Goal: Book appointment/travel/reservation

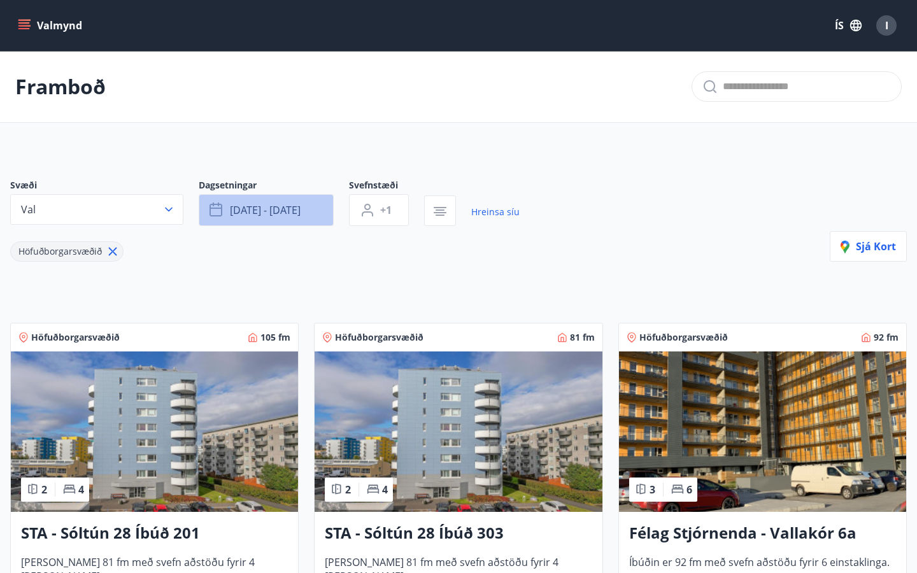
click at [243, 211] on span "[DATE] - [DATE]" at bounding box center [265, 210] width 71 height 14
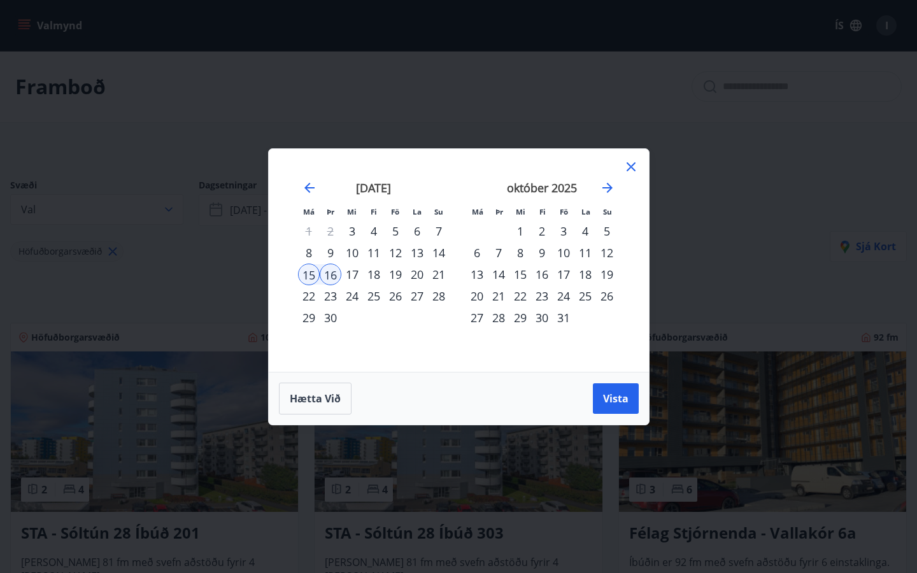
click at [629, 162] on icon at bounding box center [630, 166] width 15 height 15
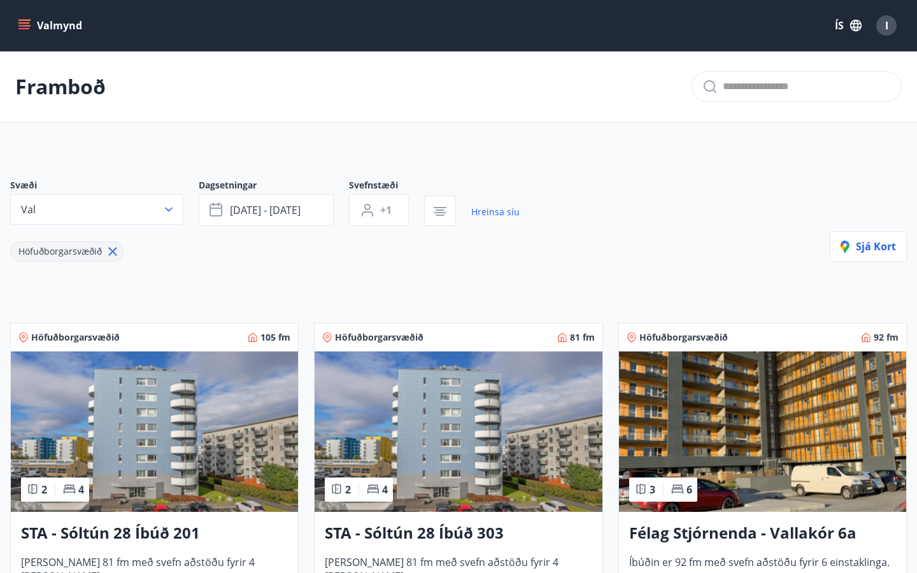
click at [111, 254] on icon at bounding box center [113, 251] width 14 height 14
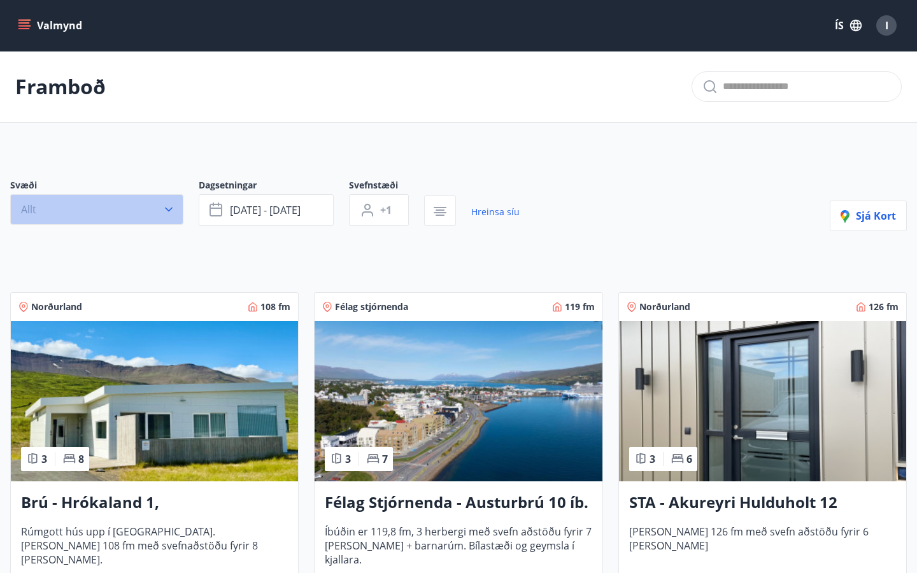
click at [168, 214] on icon "button" at bounding box center [168, 209] width 13 height 13
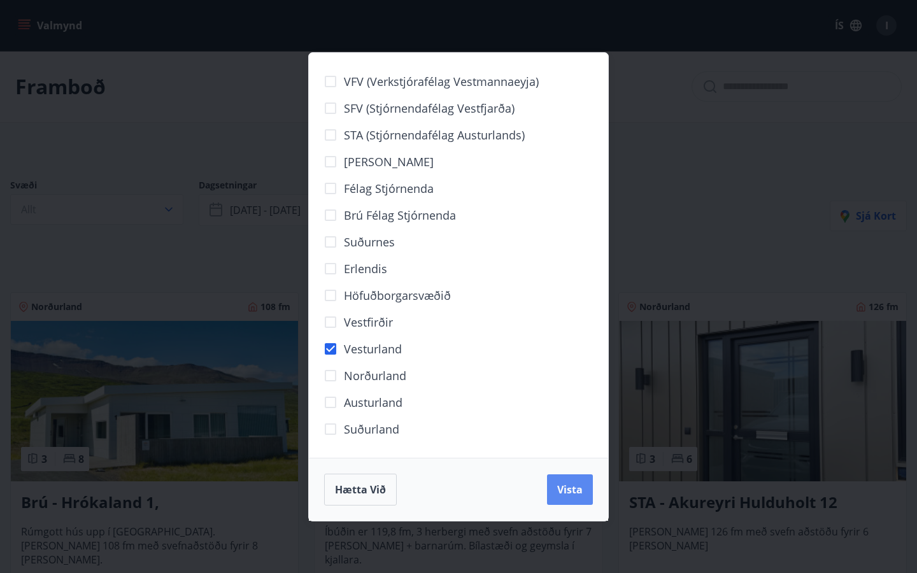
click at [569, 495] on span "Vista" at bounding box center [569, 490] width 25 height 14
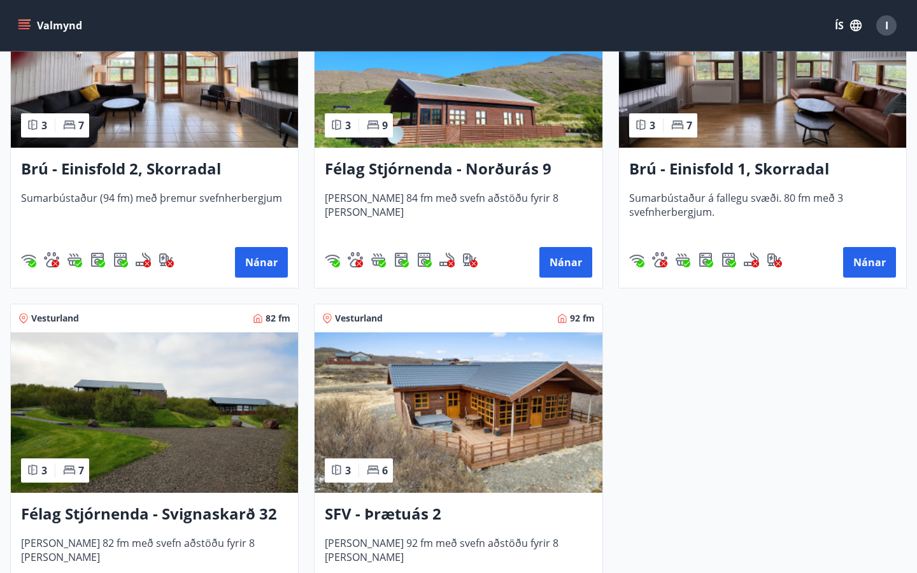
scroll to position [366, 0]
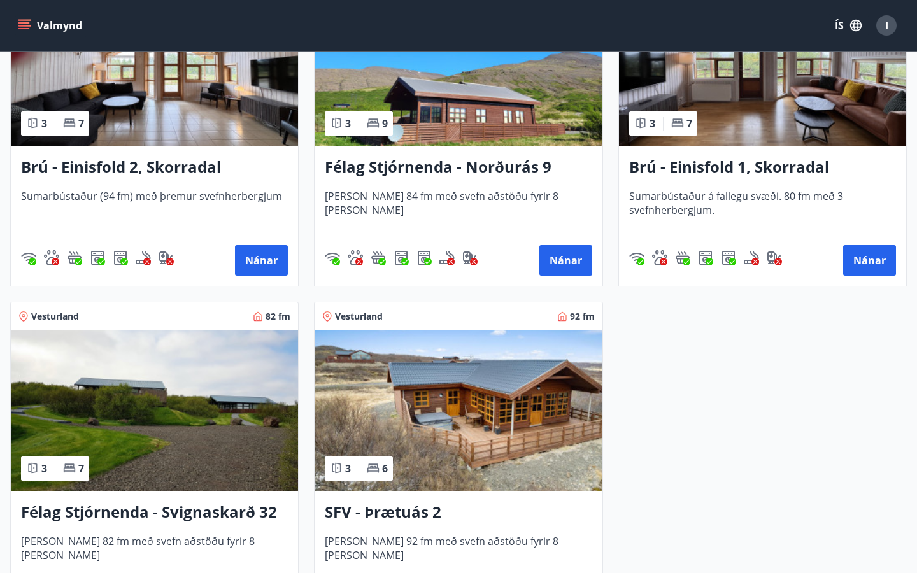
click at [801, 131] on img at bounding box center [762, 65] width 287 height 160
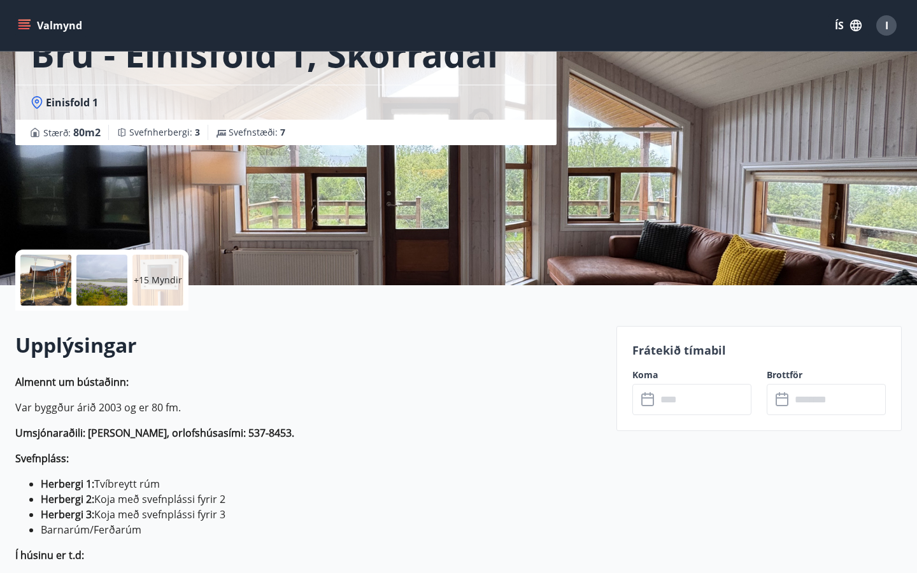
scroll to position [104, 0]
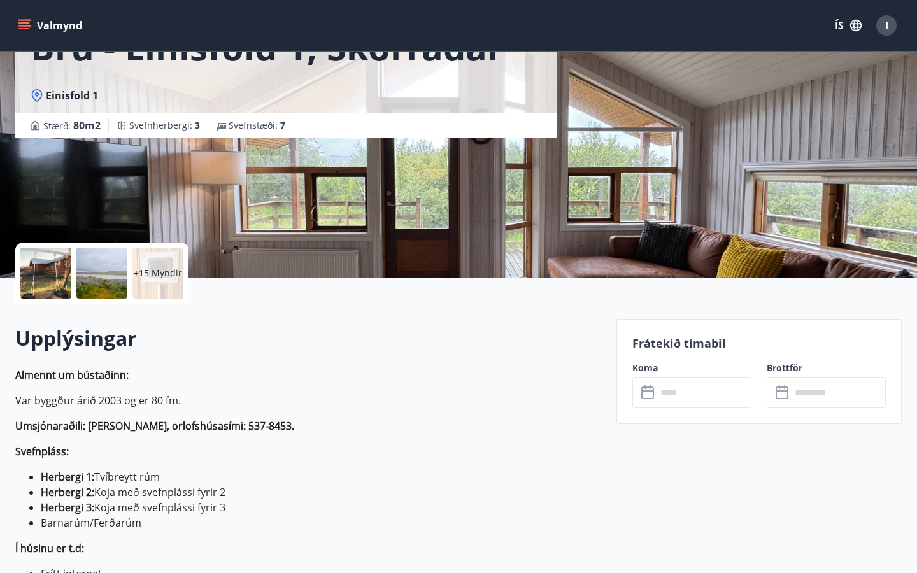
click at [661, 393] on input "text" at bounding box center [703, 392] width 95 height 31
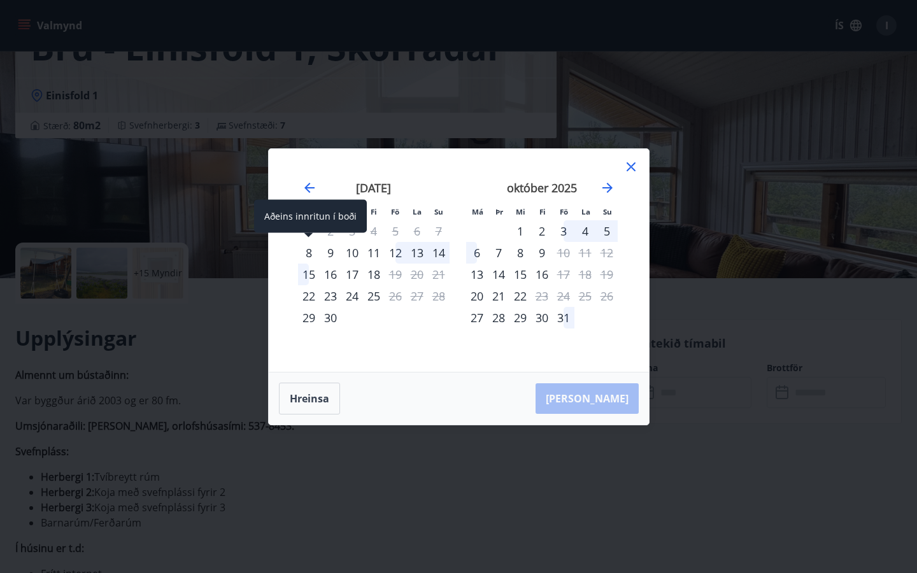
click at [309, 255] on div "8" at bounding box center [309, 253] width 22 height 22
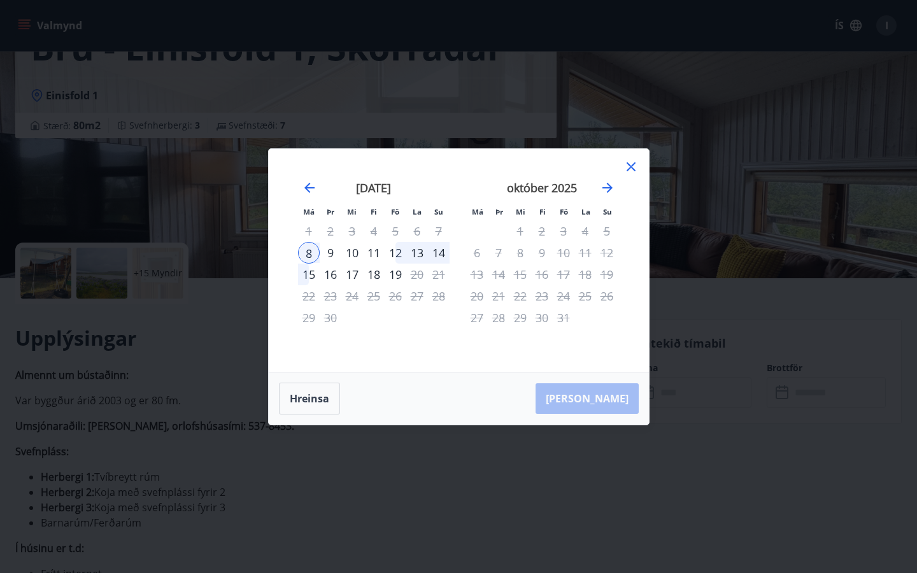
click at [399, 255] on div "12" at bounding box center [396, 253] width 22 height 22
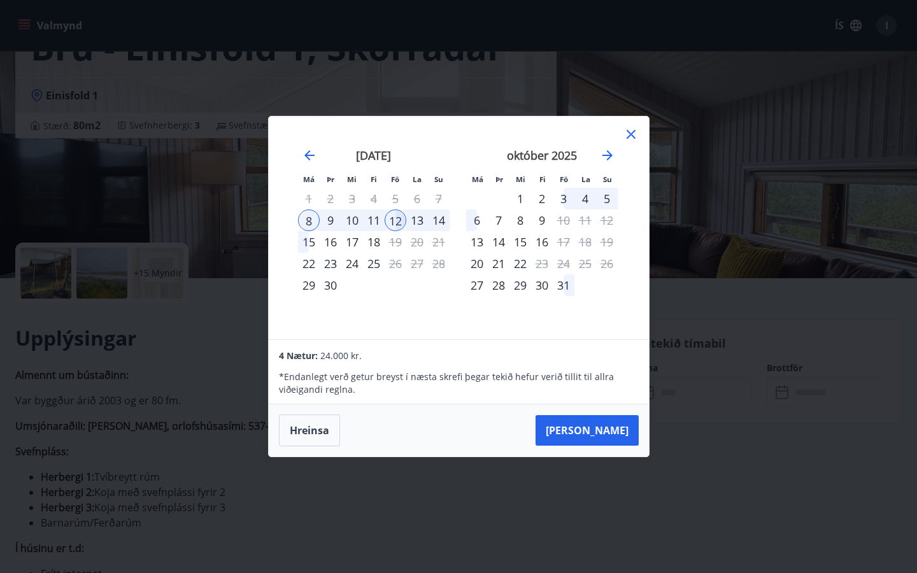
click at [632, 133] on icon at bounding box center [630, 134] width 9 height 9
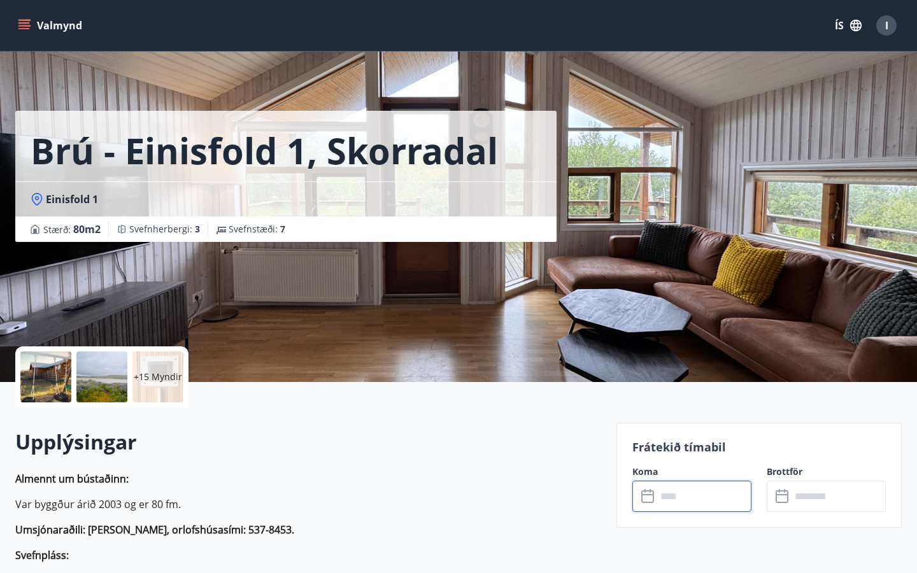
scroll to position [0, 0]
